Goal: Task Accomplishment & Management: Manage account settings

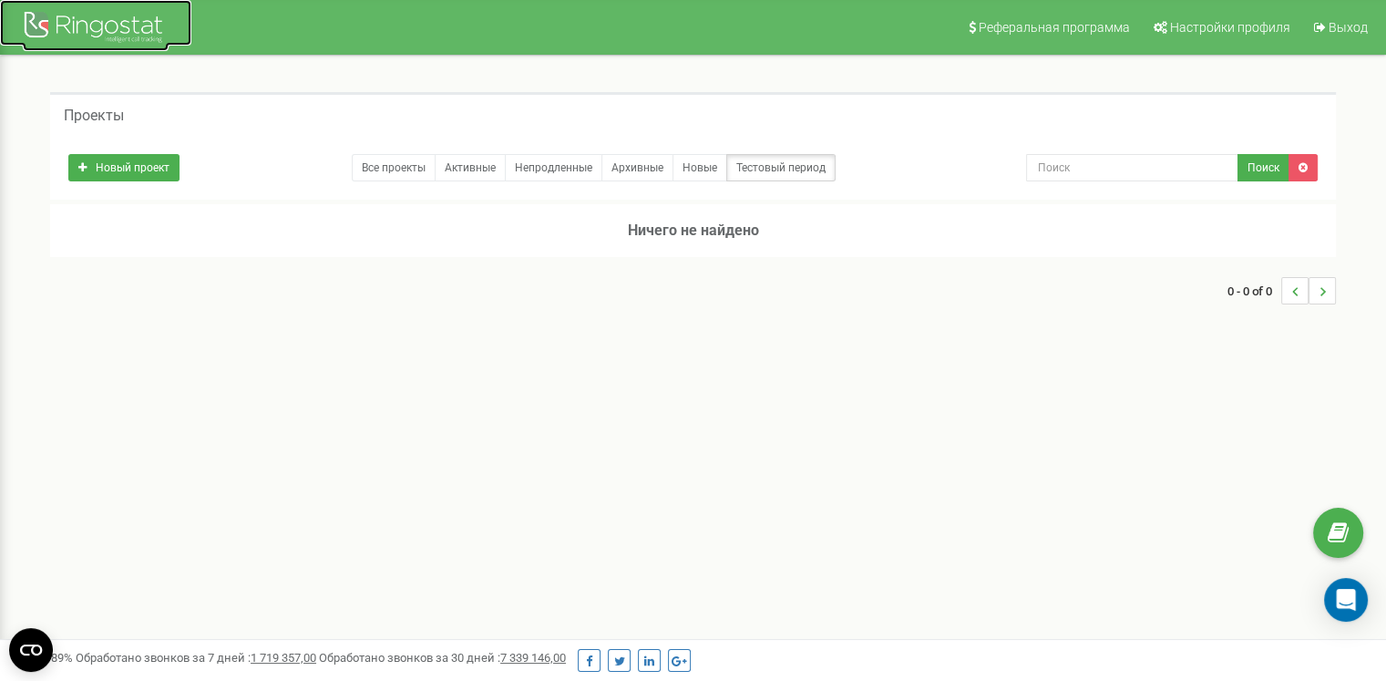
click at [57, 26] on div at bounding box center [96, 29] width 146 height 44
click at [1334, 509] on link at bounding box center [1338, 533] width 50 height 50
click at [802, 172] on link "Тестовый период" at bounding box center [780, 167] width 109 height 27
click at [715, 169] on link "Новые" at bounding box center [700, 167] width 55 height 27
click at [576, 170] on link "Непродленные" at bounding box center [554, 167] width 98 height 27
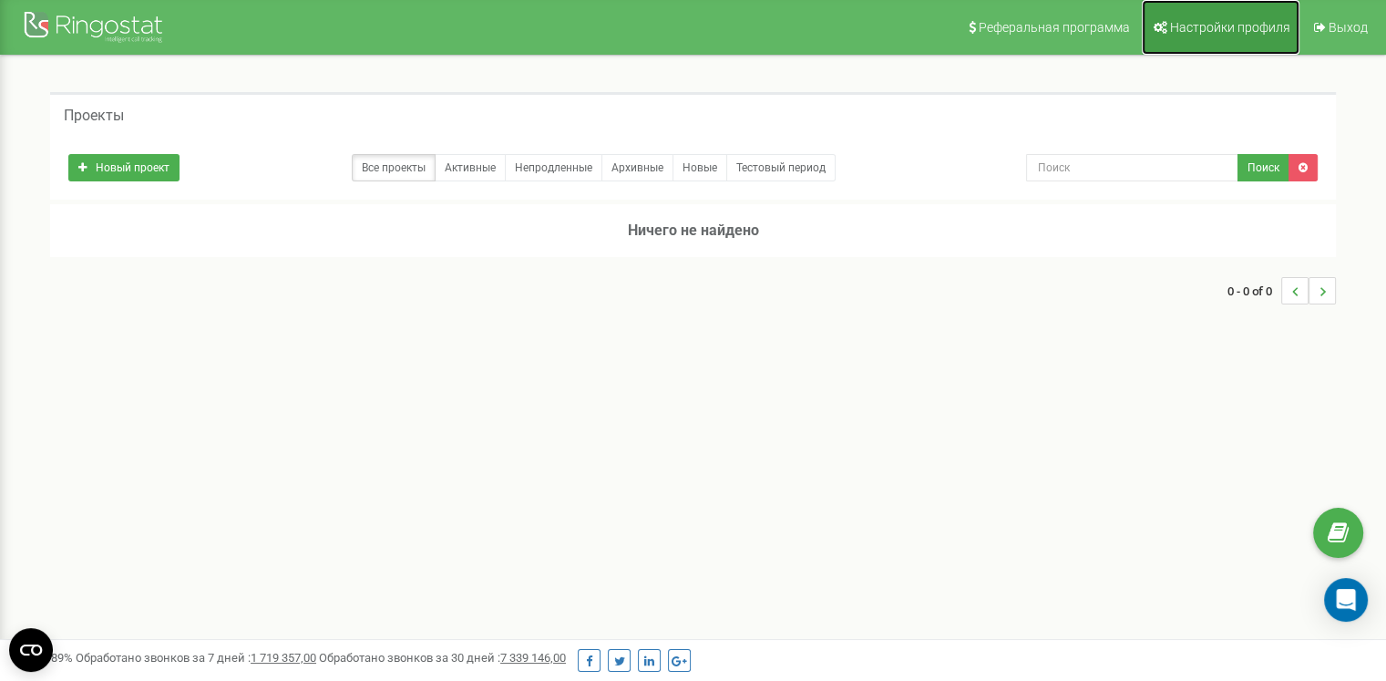
click at [1196, 27] on span "Настройки профиля" at bounding box center [1230, 27] width 120 height 15
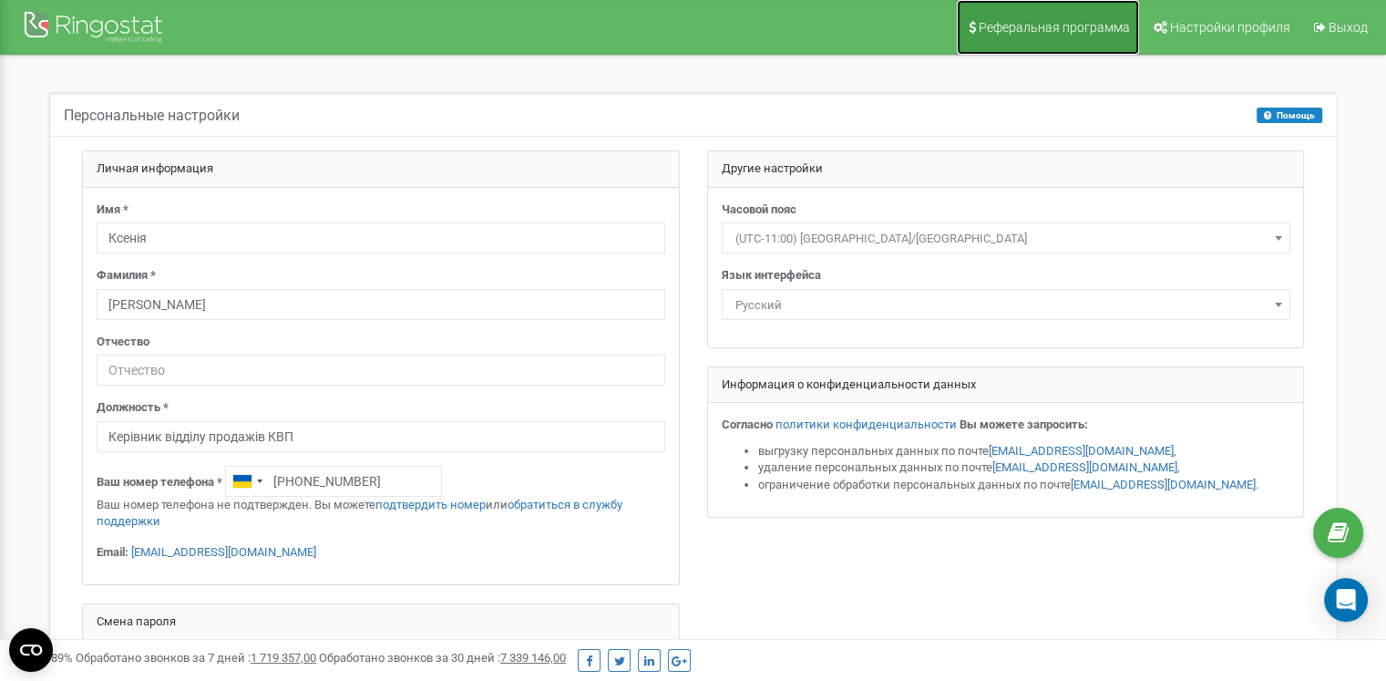
click at [1064, 33] on span "Реферальная программа" at bounding box center [1054, 27] width 151 height 15
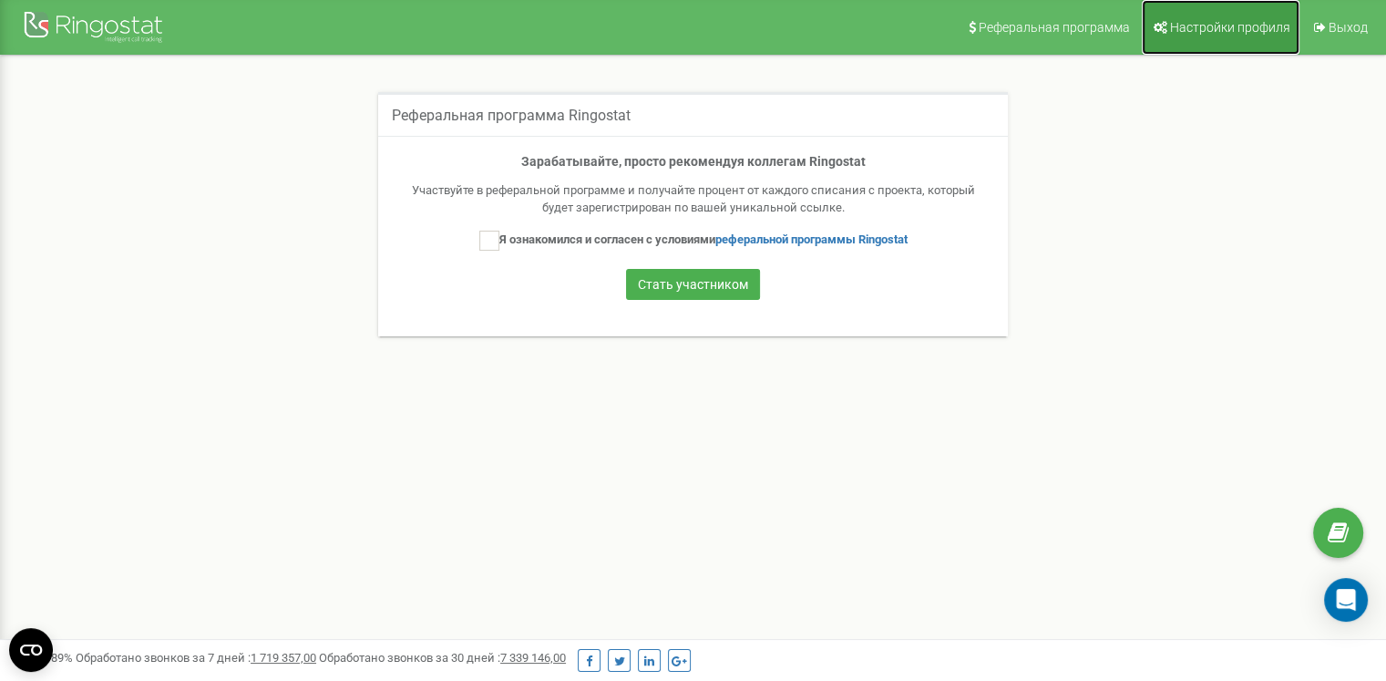
click at [1156, 34] on link "Настройки профиля" at bounding box center [1221, 27] width 158 height 55
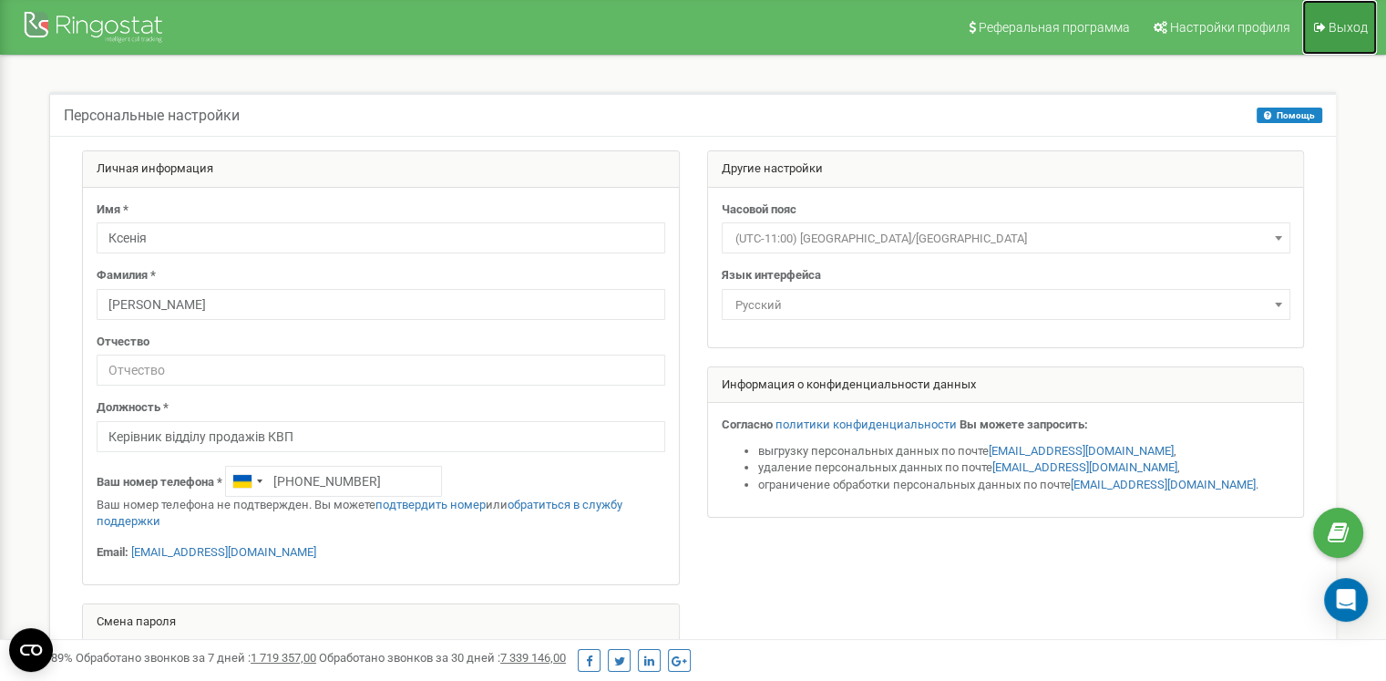
click at [1341, 26] on span "Выход" at bounding box center [1348, 27] width 39 height 15
